Goal: Transaction & Acquisition: Purchase product/service

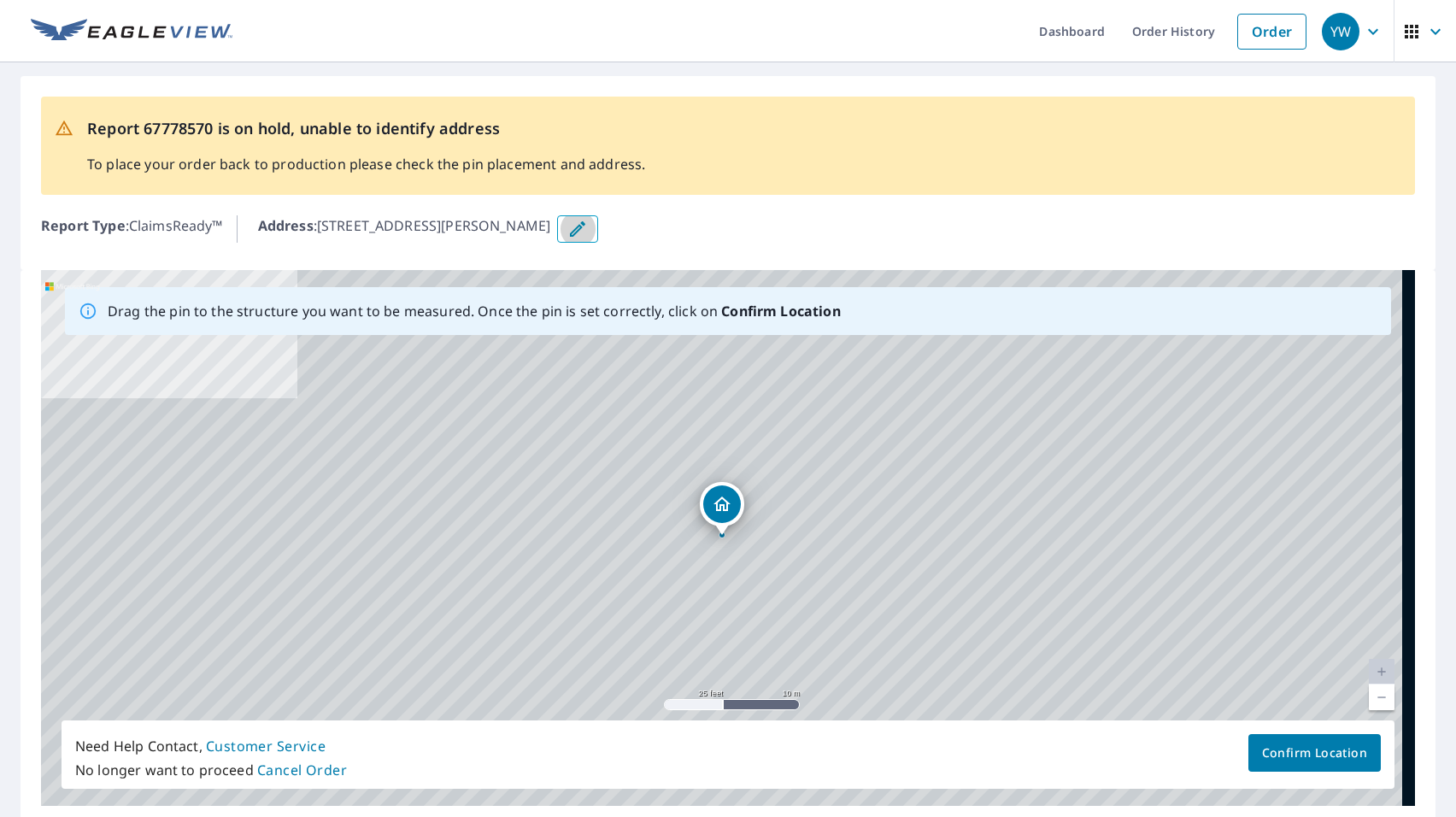
click at [585, 229] on icon "button" at bounding box center [578, 229] width 16 height 16
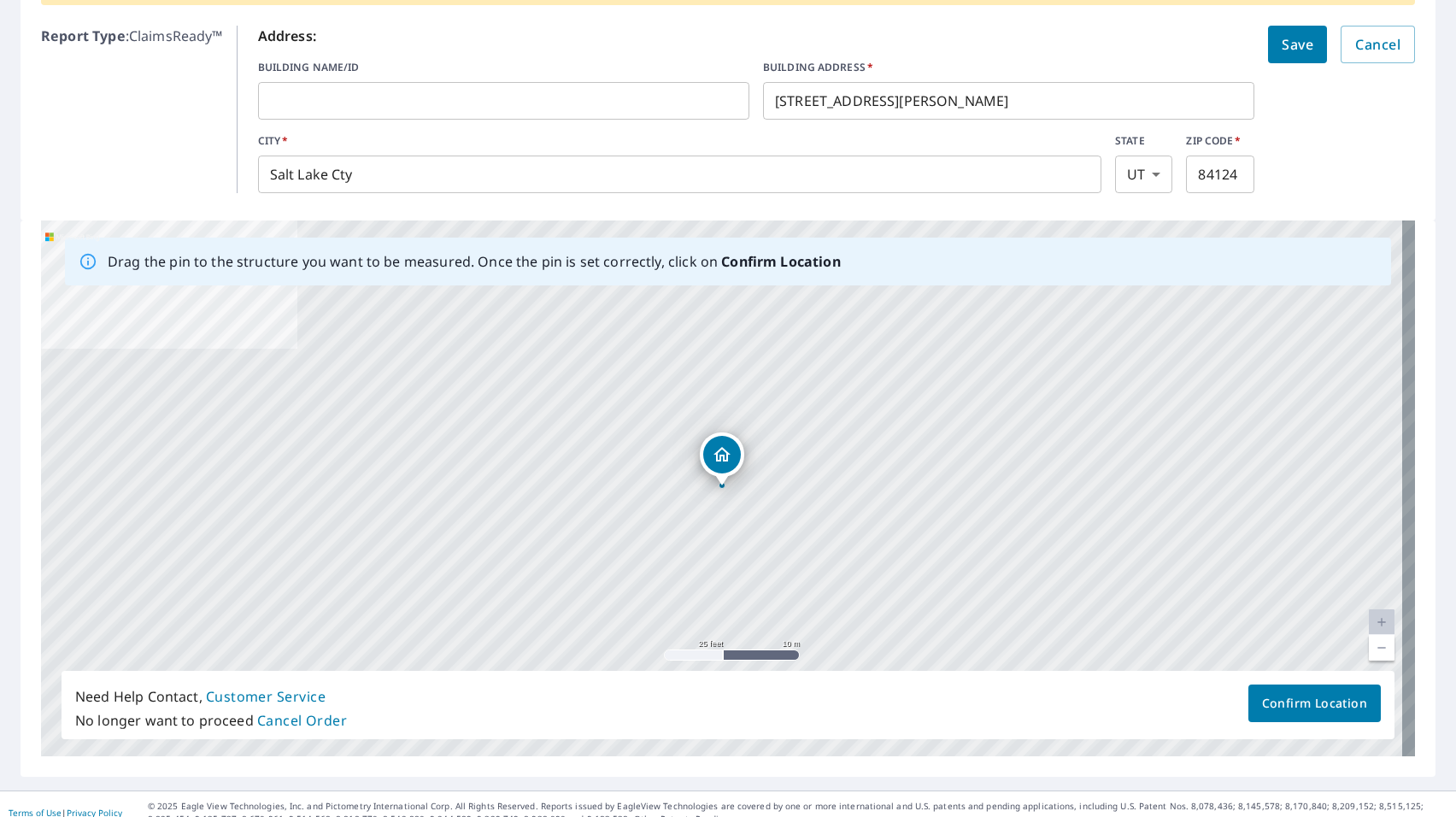
scroll to position [207, 0]
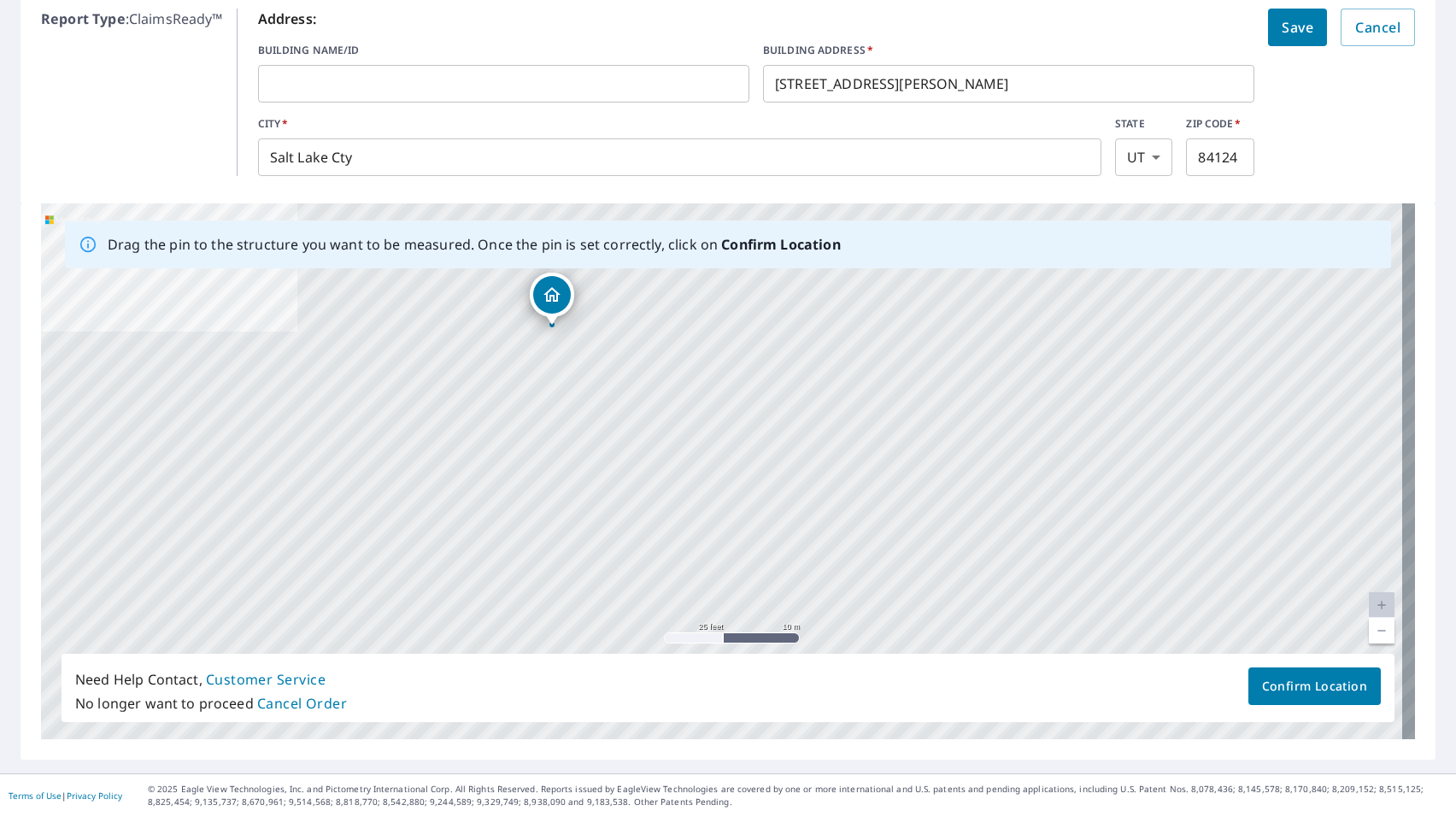
drag, startPoint x: 724, startPoint y: 442, endPoint x: 554, endPoint y: 299, distance: 222.1
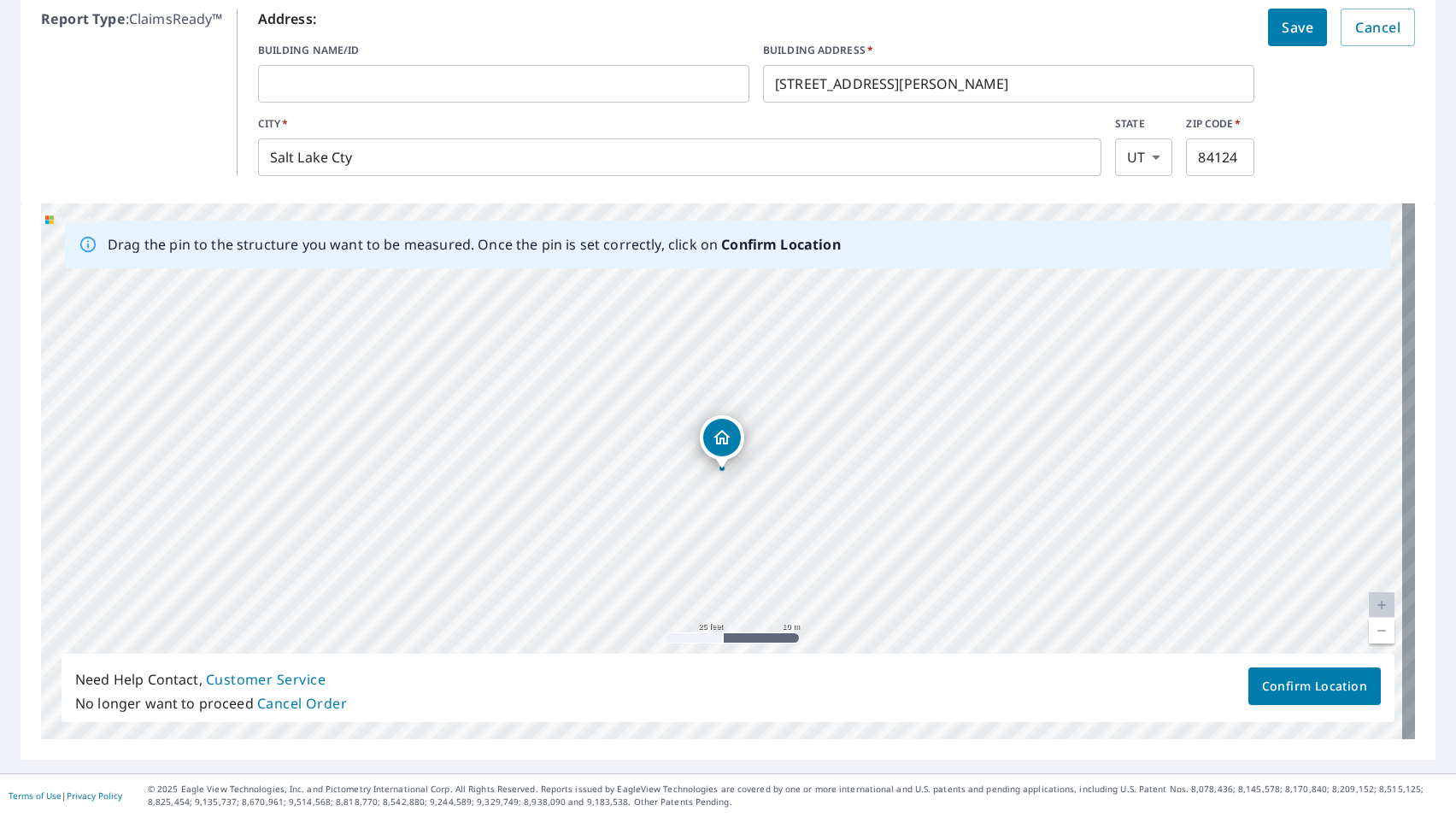
click at [1279, 684] on span "Confirm Location" at bounding box center [1314, 687] width 105 height 22
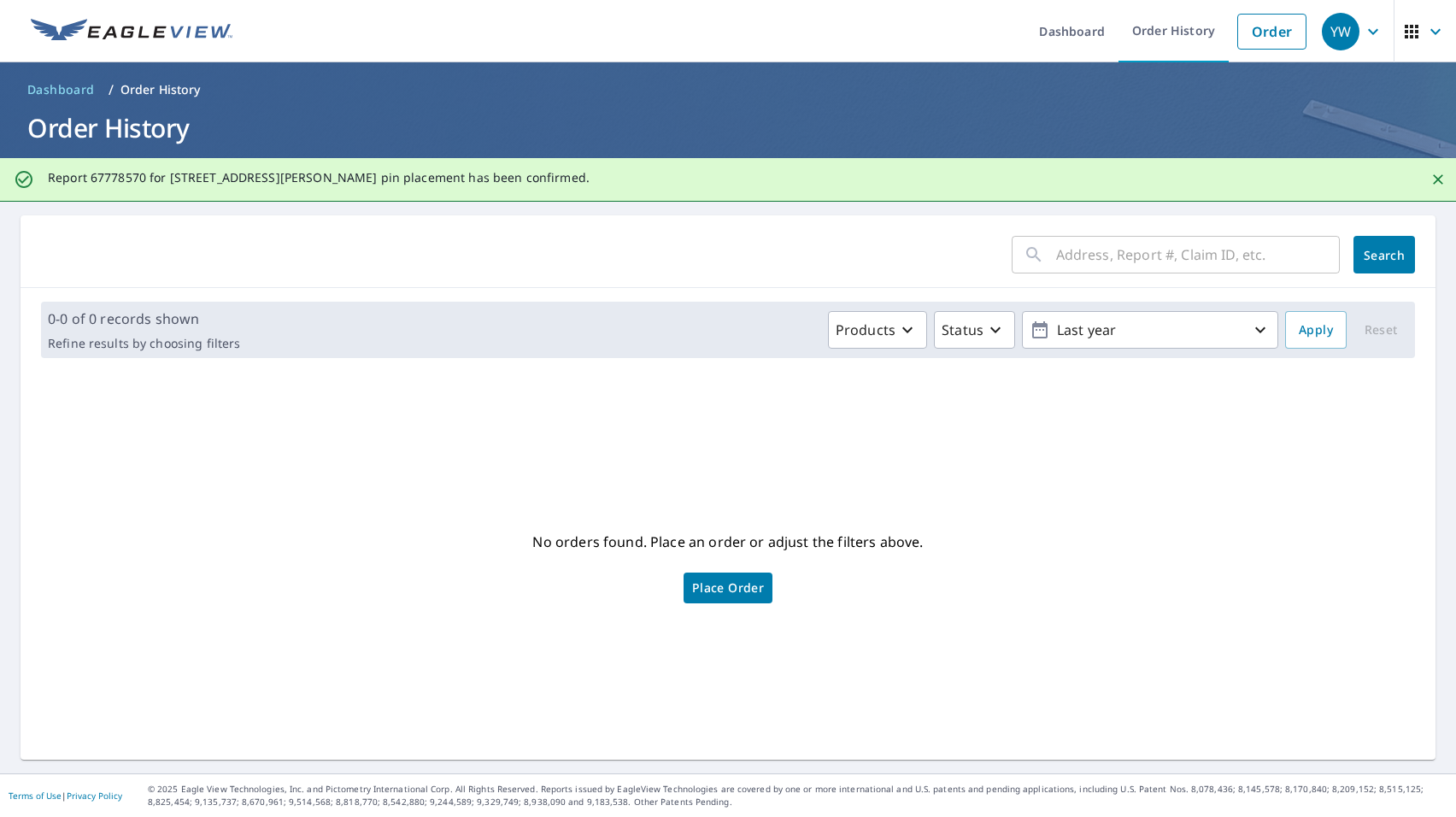
click at [724, 584] on span "Place Order" at bounding box center [728, 589] width 72 height 9
